Goal: Task Accomplishment & Management: Use online tool/utility

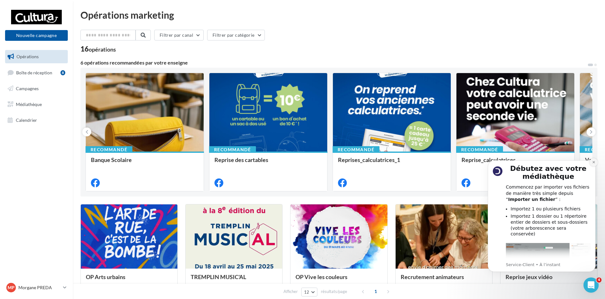
click at [593, 162] on icon "Dismiss notification" at bounding box center [593, 162] width 3 height 3
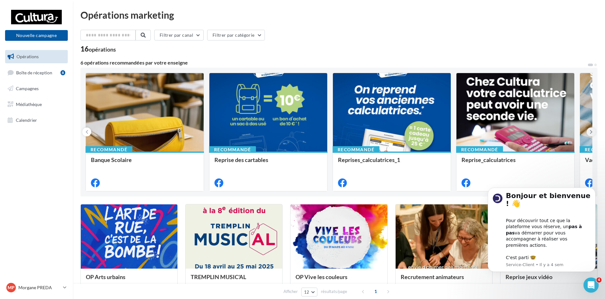
click at [590, 131] on icon at bounding box center [591, 132] width 3 height 6
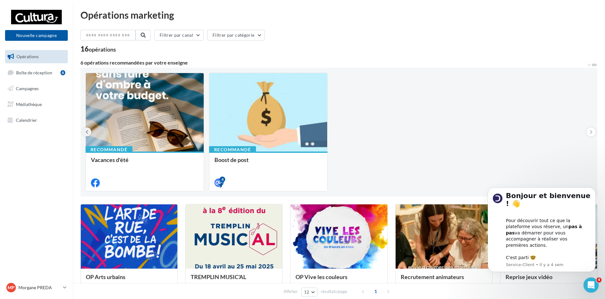
click at [84, 130] on button at bounding box center [86, 132] width 9 height 9
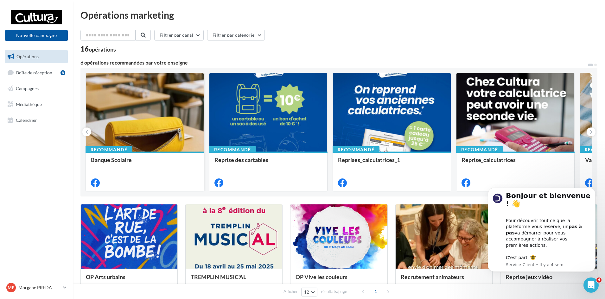
click at [149, 120] on div at bounding box center [145, 112] width 118 height 79
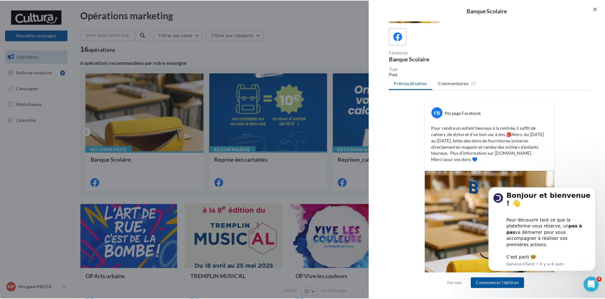
scroll to position [31, 0]
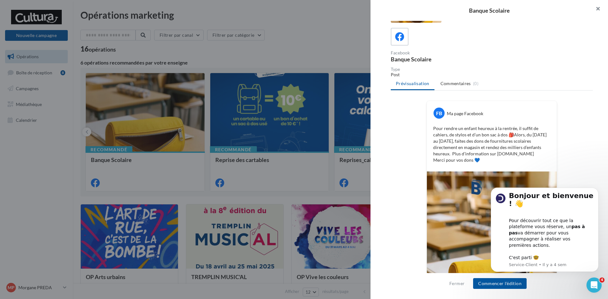
click at [601, 8] on button "button" at bounding box center [595, 9] width 25 height 19
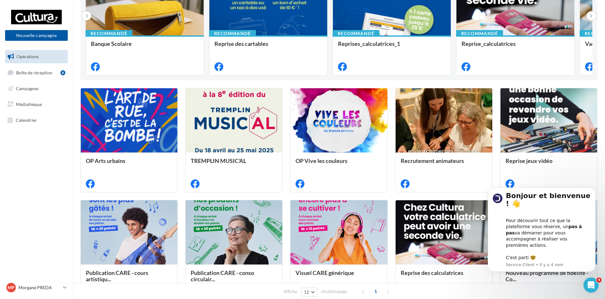
scroll to position [127, 0]
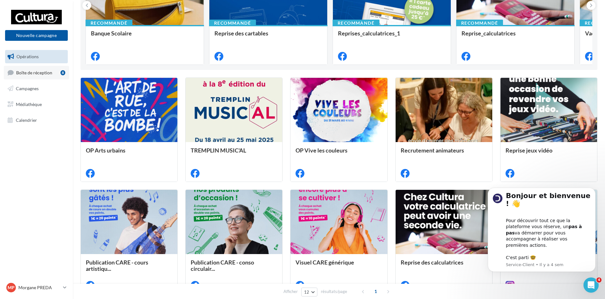
click at [55, 70] on link "Boîte de réception 8" at bounding box center [36, 73] width 65 height 14
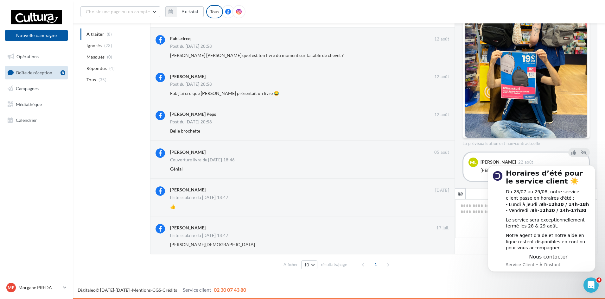
scroll to position [169, 0]
click at [594, 166] on icon "Dismiss notification" at bounding box center [593, 167] width 3 height 3
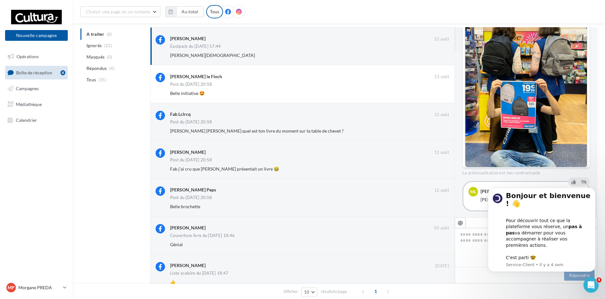
scroll to position [167, 0]
click at [26, 54] on span "Opérations" at bounding box center [27, 56] width 22 height 5
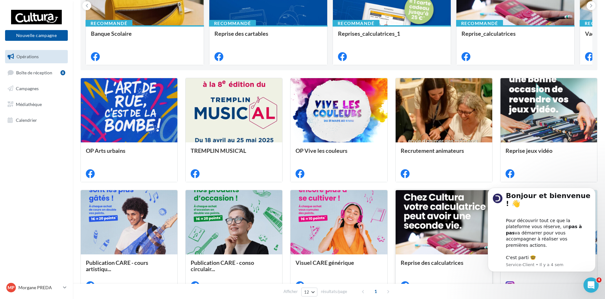
scroll to position [111, 0]
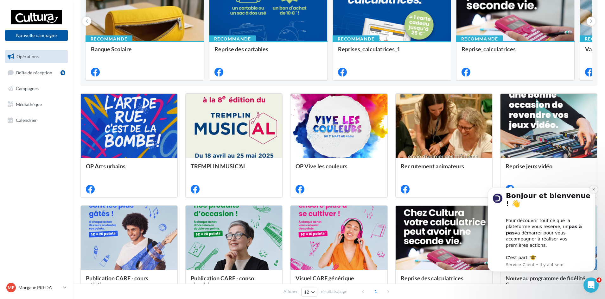
click at [592, 191] on icon "Dismiss notification" at bounding box center [593, 189] width 3 height 3
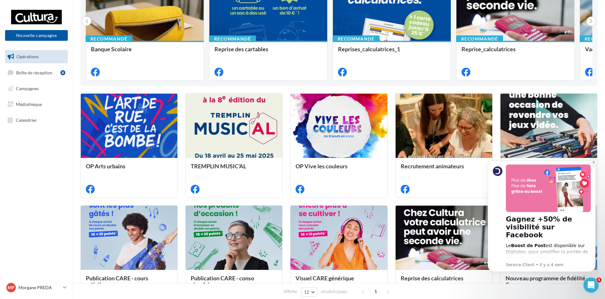
click at [593, 164] on icon "Dismiss notification" at bounding box center [594, 162] width 2 height 2
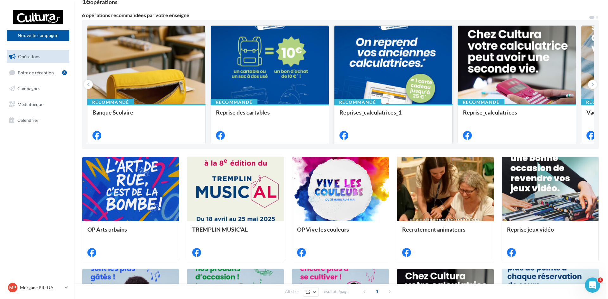
scroll to position [0, 0]
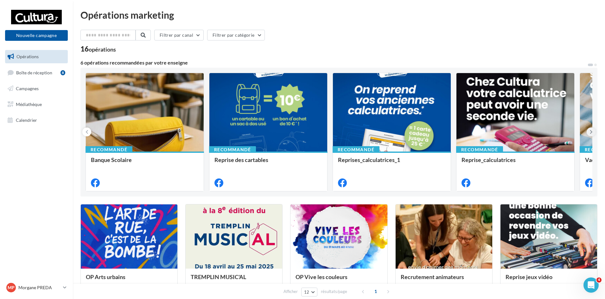
click at [591, 131] on icon at bounding box center [591, 132] width 3 height 6
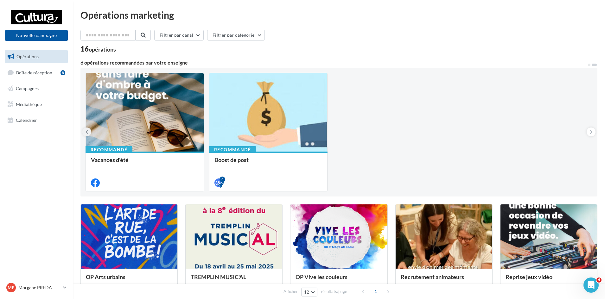
click at [87, 130] on icon at bounding box center [87, 132] width 3 height 6
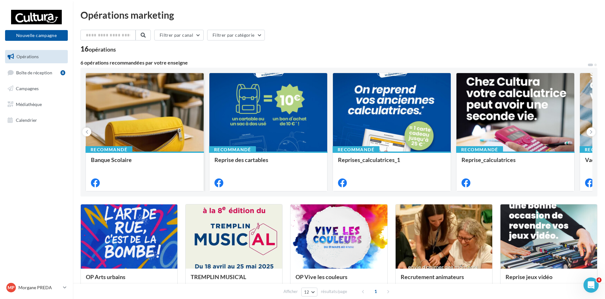
click at [113, 122] on div at bounding box center [145, 112] width 118 height 79
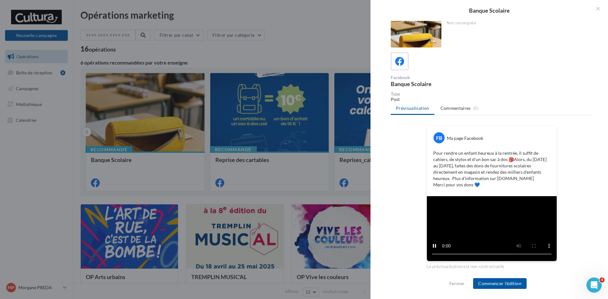
scroll to position [94, 0]
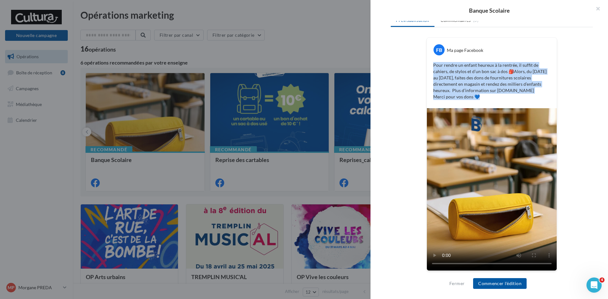
drag, startPoint x: 476, startPoint y: 95, endPoint x: 427, endPoint y: 66, distance: 57.6
click at [427, 66] on div "FB Ma page Facebook Pour rendre un enfant heureux à la rentrée, il suffit de ca…" at bounding box center [492, 73] width 130 height 71
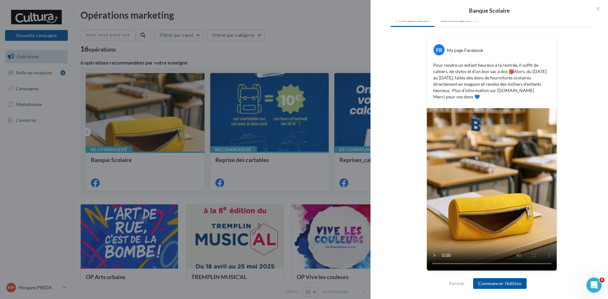
click at [390, 48] on div "Description Non renseignée Facebook Banque Scolaire Type Post Prévisualisation …" at bounding box center [492, 150] width 243 height 258
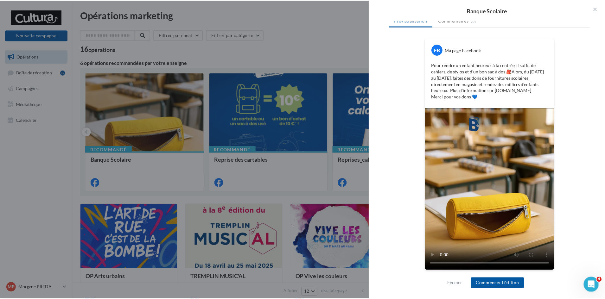
scroll to position [0, 0]
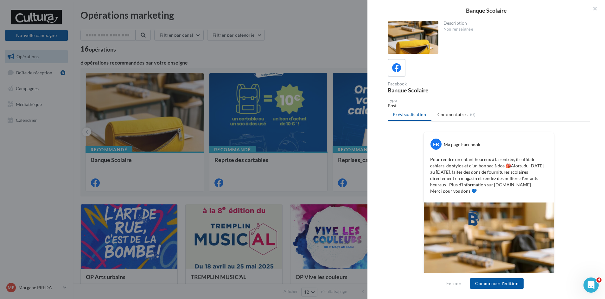
click at [306, 28] on div at bounding box center [302, 149] width 605 height 299
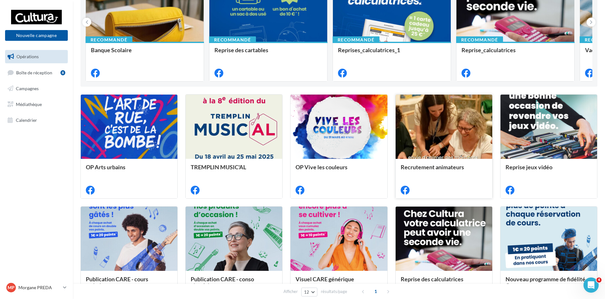
scroll to position [127, 0]
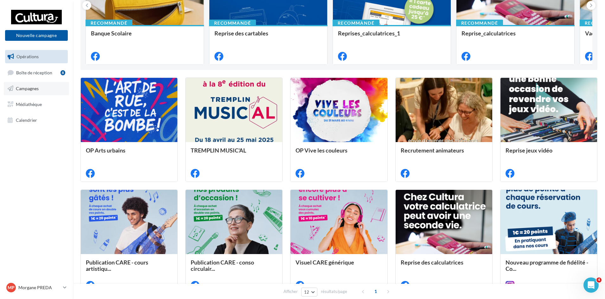
click at [48, 88] on link "Campagnes" at bounding box center [36, 88] width 65 height 13
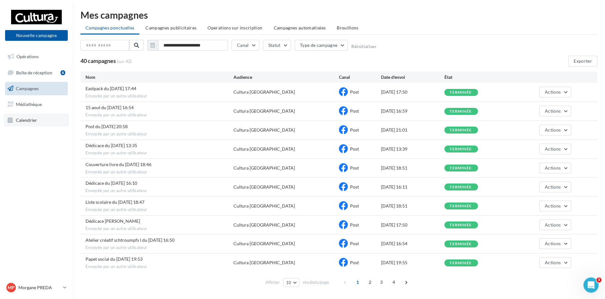
click at [31, 123] on link "Calendrier" at bounding box center [36, 120] width 65 height 13
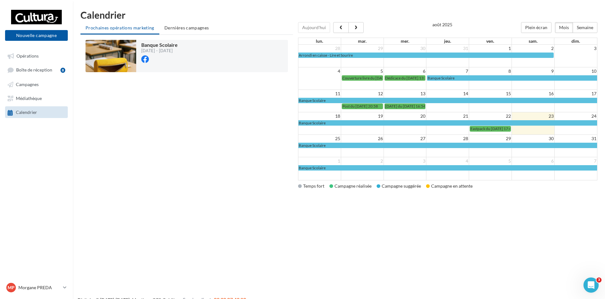
click at [312, 136] on td "25" at bounding box center [320, 139] width 43 height 8
click at [312, 134] on td at bounding box center [320, 123] width 43 height 22
click at [310, 143] on td "Banque Scolaire" at bounding box center [448, 146] width 299 height 6
click at [306, 150] on td at bounding box center [320, 146] width 43 height 22
click at [305, 145] on span "Banque Scolaire" at bounding box center [312, 145] width 27 height 5
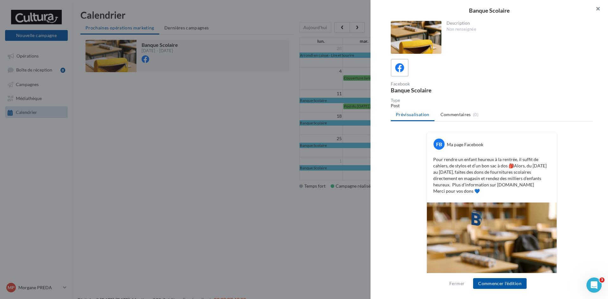
click at [597, 8] on button "button" at bounding box center [595, 9] width 25 height 19
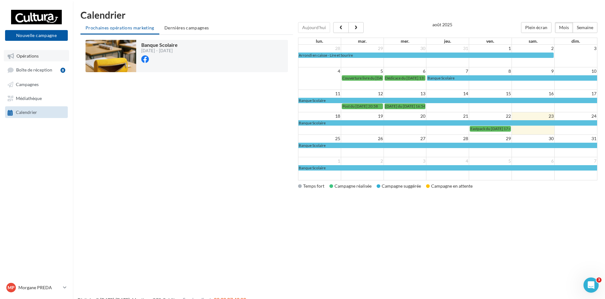
click at [22, 50] on link "Opérations" at bounding box center [36, 55] width 65 height 11
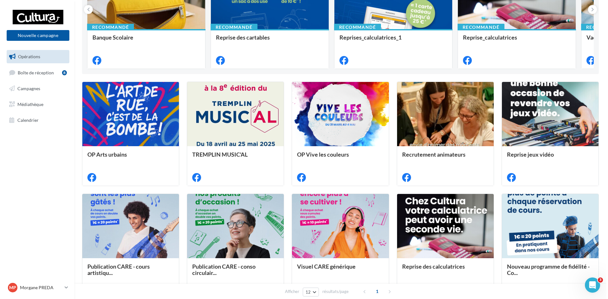
scroll to position [158, 0]
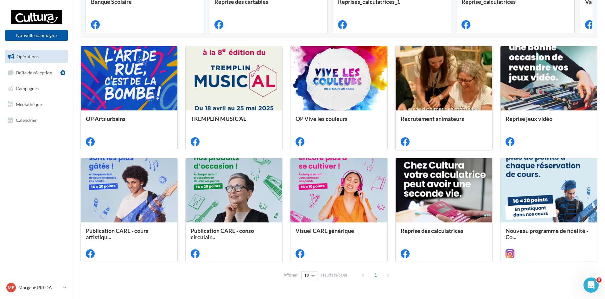
click at [470, 120] on div "Recrutement animateurs" at bounding box center [444, 119] width 87 height 6
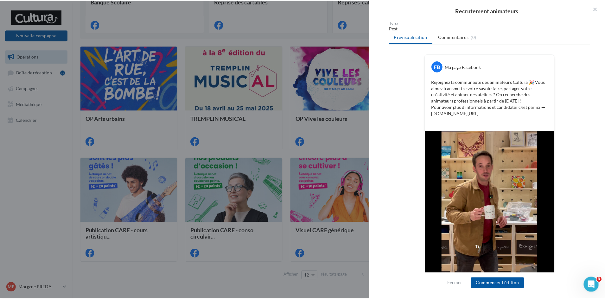
scroll to position [15, 0]
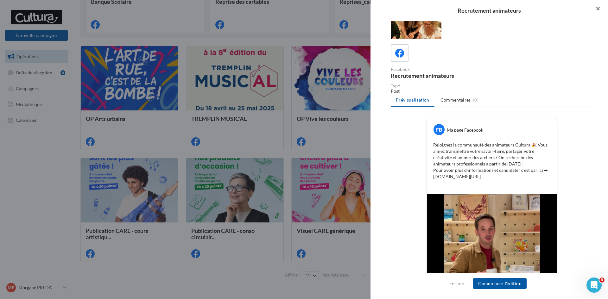
click at [595, 7] on button "button" at bounding box center [595, 9] width 25 height 19
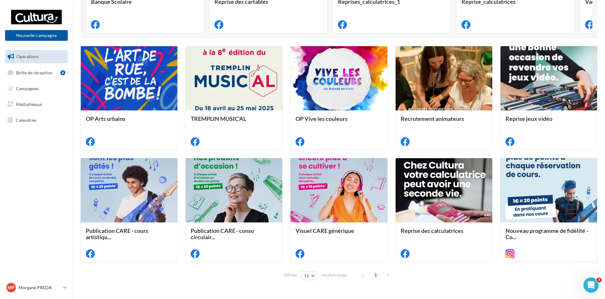
click at [369, 273] on div "1" at bounding box center [376, 275] width 36 height 10
drag, startPoint x: 363, startPoint y: 274, endPoint x: 389, endPoint y: 273, distance: 25.4
click at [389, 273] on div "1" at bounding box center [376, 275] width 36 height 10
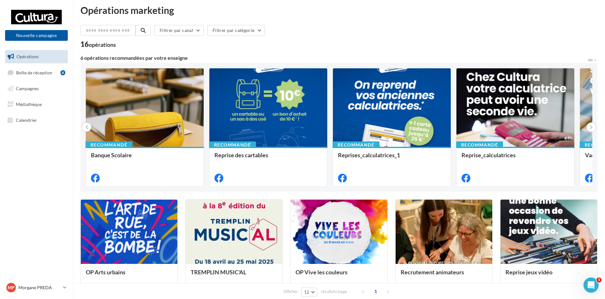
scroll to position [0, 0]
